Goal: Transaction & Acquisition: Obtain resource

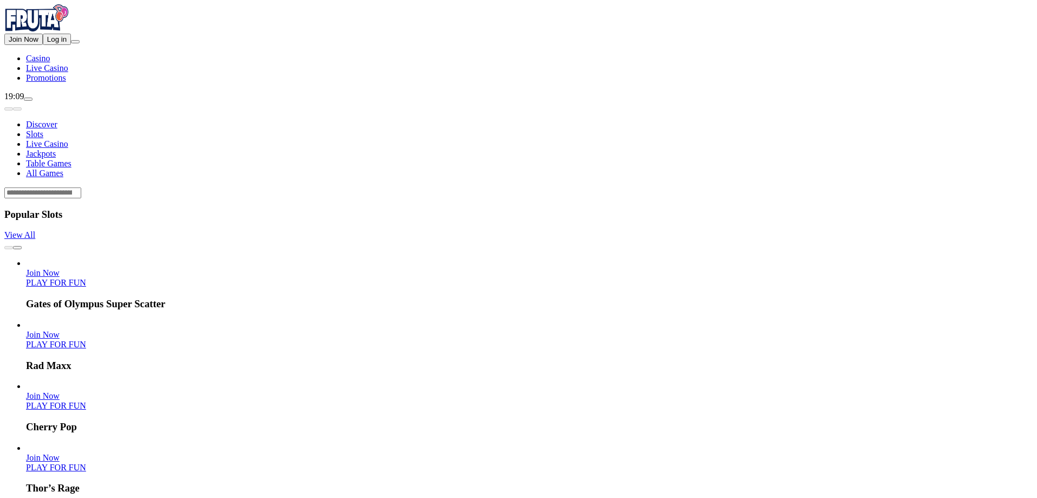
click at [43, 45] on button "Log in" at bounding box center [57, 39] width 28 height 11
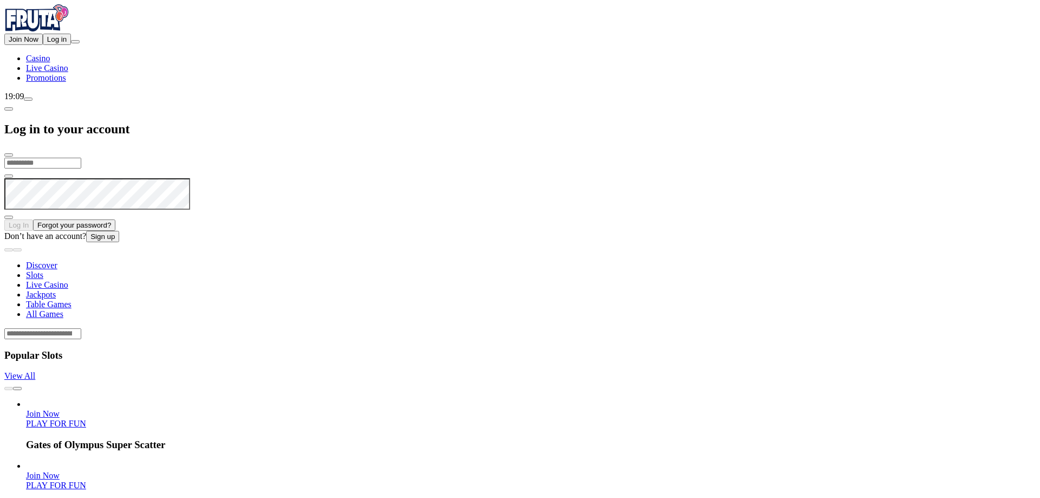
type input "**********"
click at [81, 158] on input "**********" at bounding box center [42, 163] width 77 height 11
click at [29, 220] on span "Log In" at bounding box center [19, 224] width 20 height 8
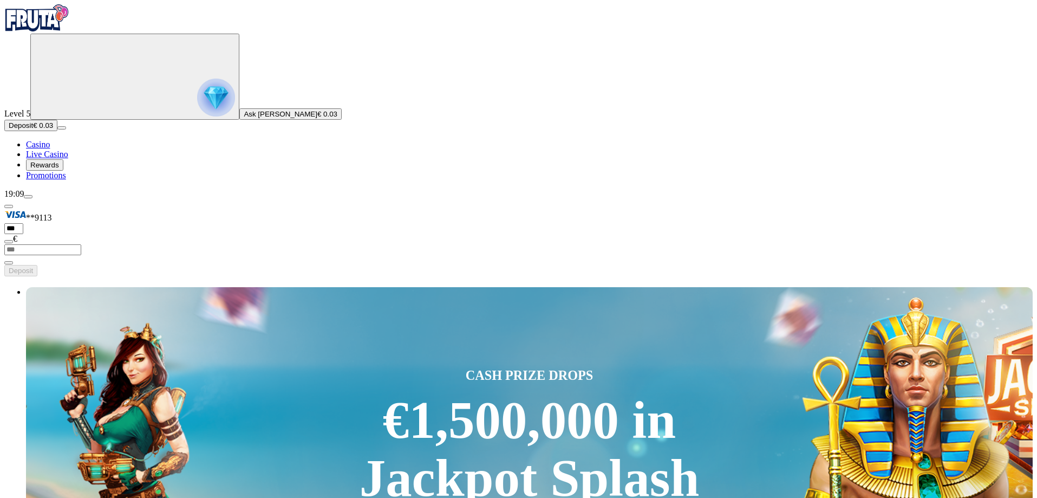
click at [59, 169] on span "Rewards" at bounding box center [44, 165] width 29 height 8
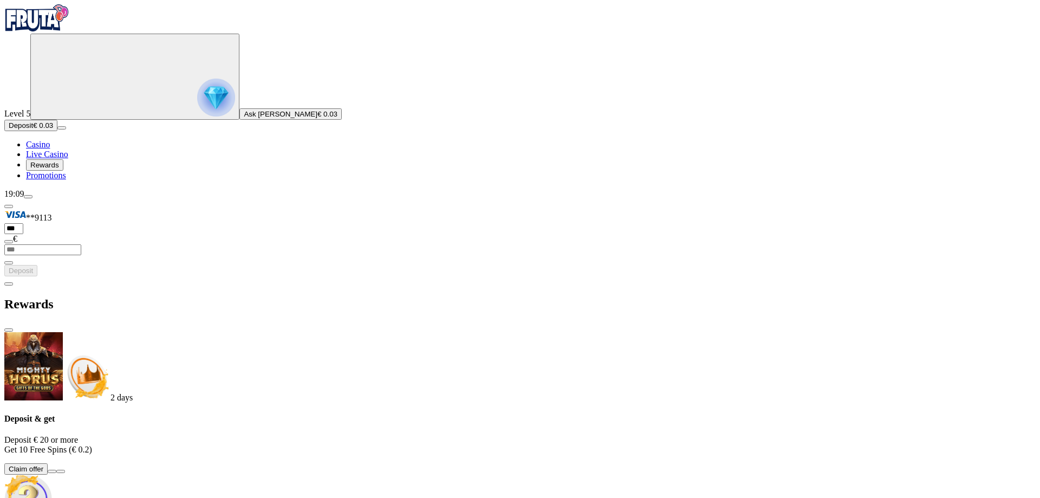
click at [56, 470] on button at bounding box center [52, 471] width 9 height 3
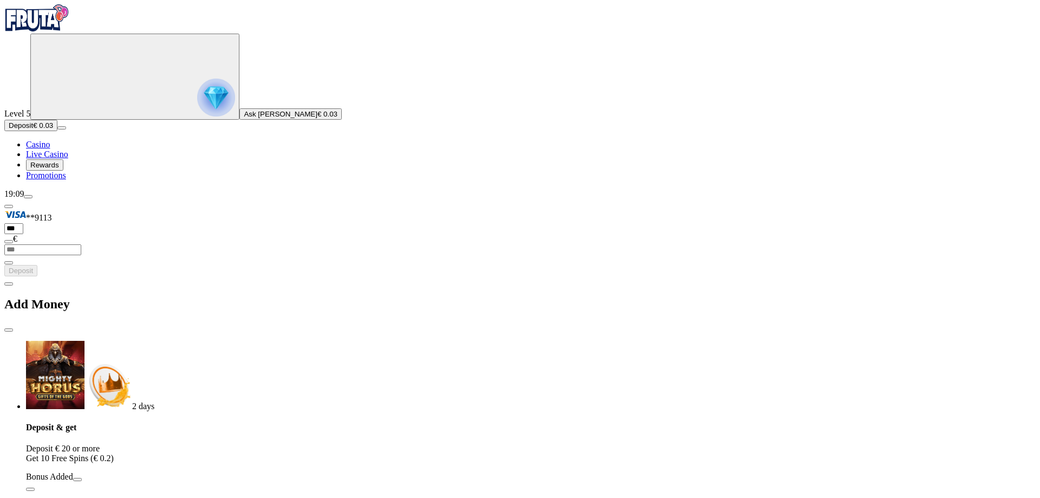
click at [245, 444] on p "Deposit € 20 or more Get 10 Free Spins (€ 0.2)" at bounding box center [531, 454] width 1010 height 20
click at [262, 444] on p "Deposit € 20 or more Get 10 Free Spins (€ 0.2)" at bounding box center [531, 454] width 1010 height 20
click at [62, 159] on span "Live Casino" at bounding box center [47, 154] width 42 height 9
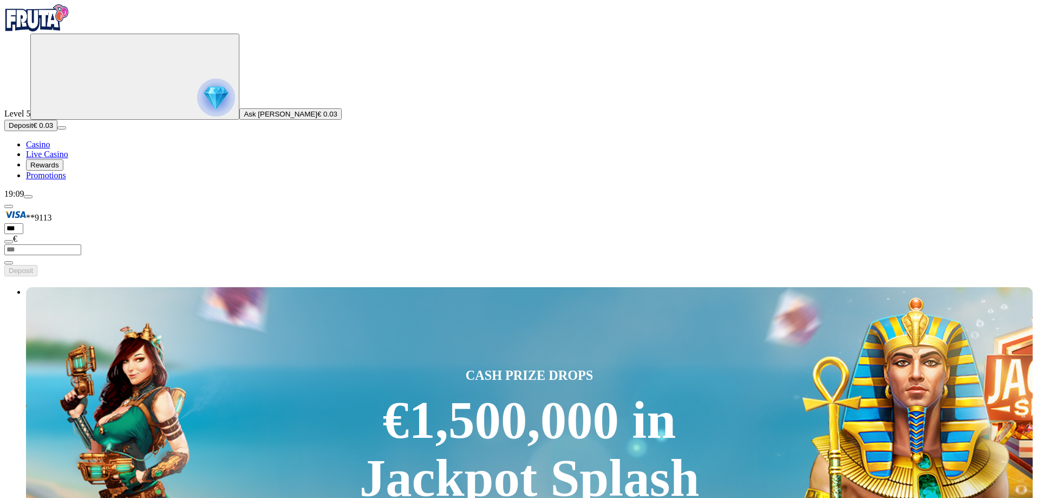
click at [59, 169] on span "Rewards" at bounding box center [44, 165] width 29 height 8
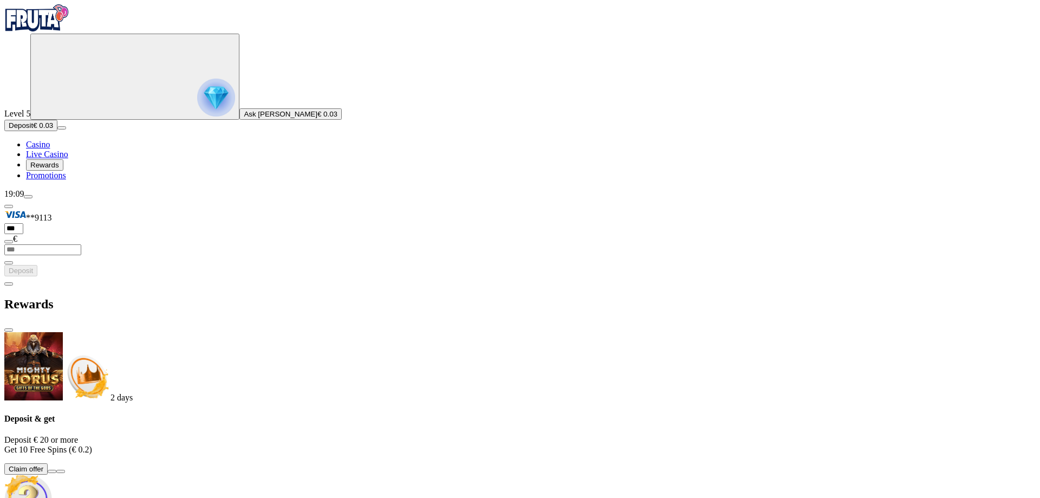
click at [66, 180] on span "Promotions" at bounding box center [46, 175] width 40 height 9
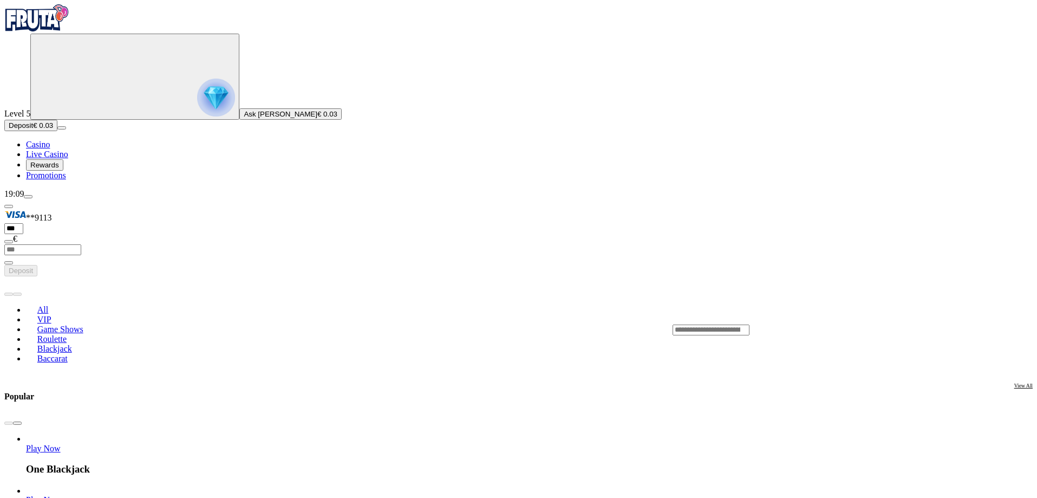
click at [63, 171] on button "Rewards" at bounding box center [44, 164] width 37 height 11
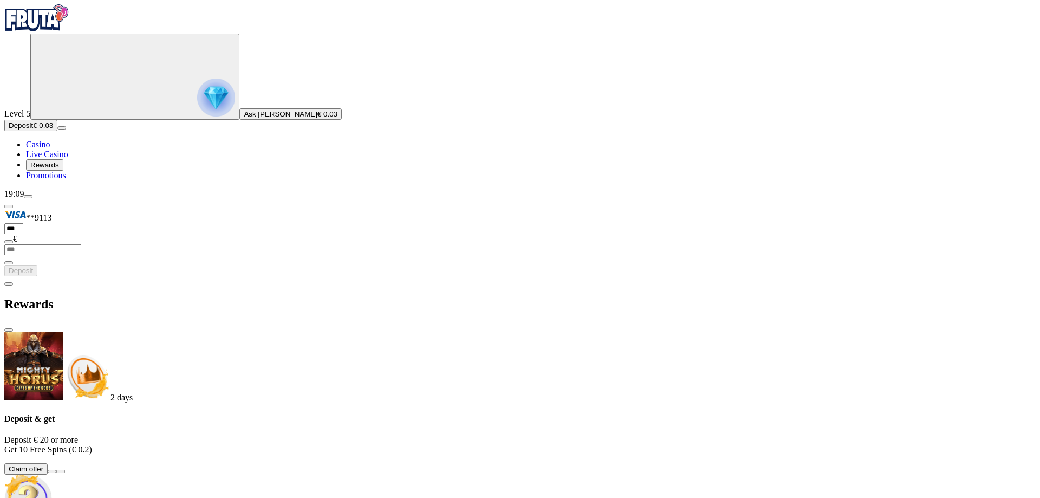
click at [66, 180] on span "Promotions" at bounding box center [46, 175] width 40 height 9
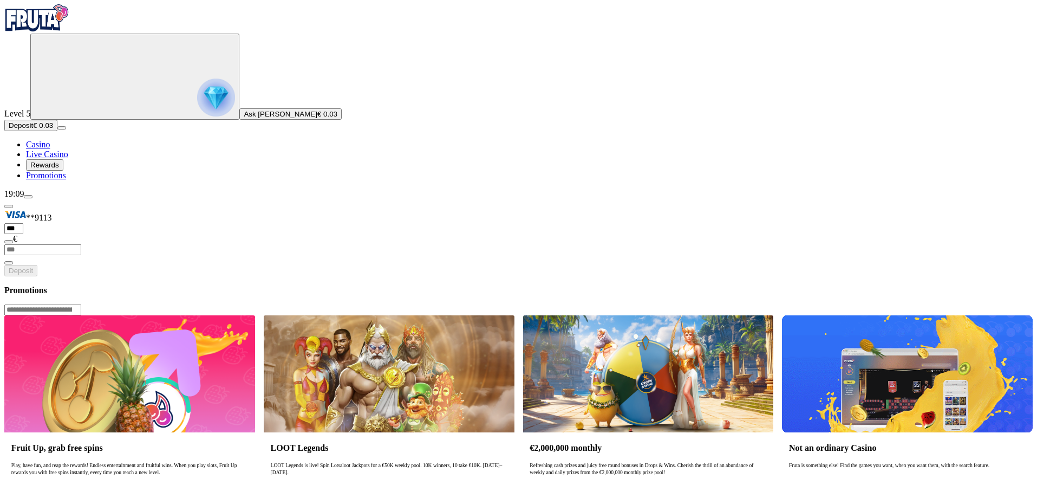
click at [59, 169] on span "Rewards" at bounding box center [44, 165] width 29 height 8
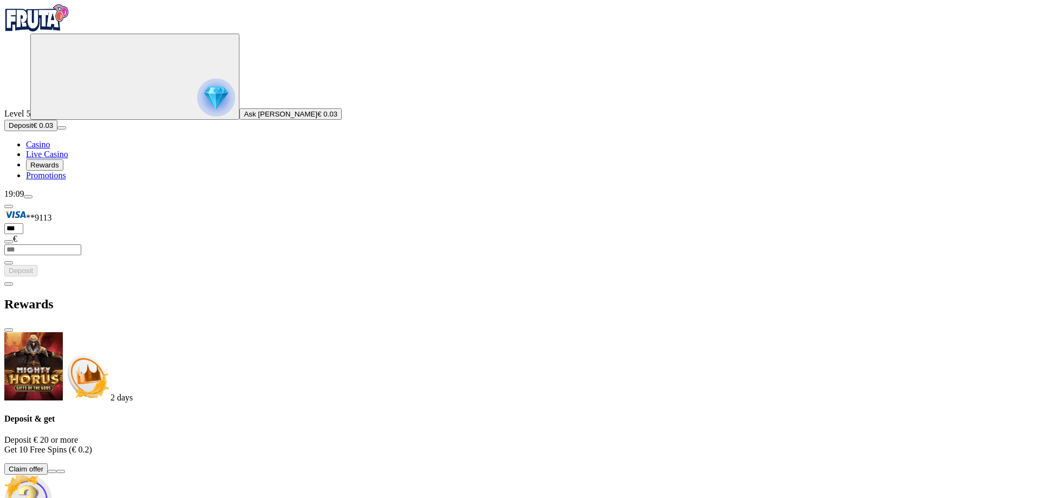
click at [61, 471] on span "info icon" at bounding box center [61, 471] width 0 height 0
click at [194, 332] on div "2 days Deposit & get Deposit € 20 or more Get 10 Free Spins (€ 0.2) Claim offer…" at bounding box center [520, 454] width 1032 height 245
click at [222, 332] on div "2 days Deposit & get Deposit € 20 or more Get 10 Free Spins (€ 0.2) Claim offer…" at bounding box center [520, 454] width 1032 height 245
click at [56, 470] on button at bounding box center [52, 471] width 9 height 3
